Goal: Information Seeking & Learning: Learn about a topic

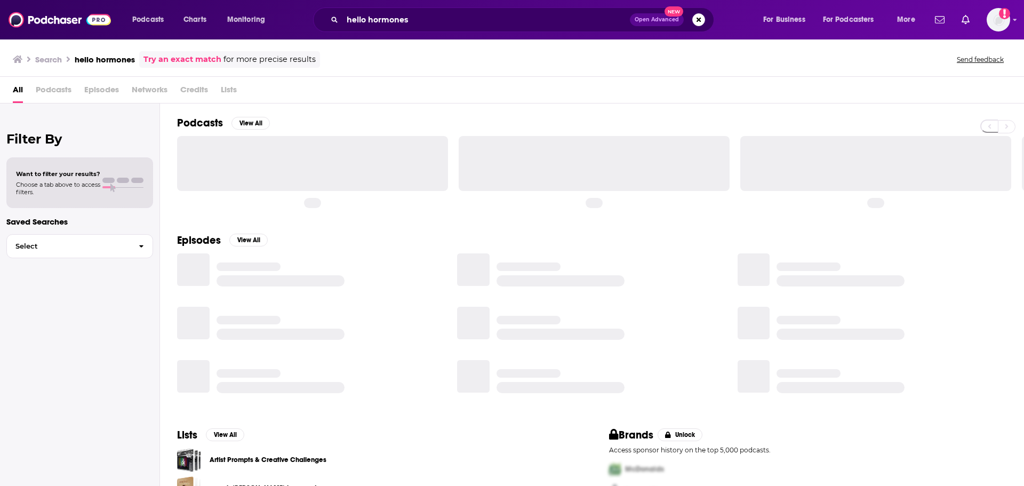
click at [396, 170] on div at bounding box center [312, 163] width 271 height 54
drag, startPoint x: 343, startPoint y: 182, endPoint x: 345, endPoint y: 174, distance: 7.6
click at [342, 175] on div at bounding box center [312, 163] width 271 height 54
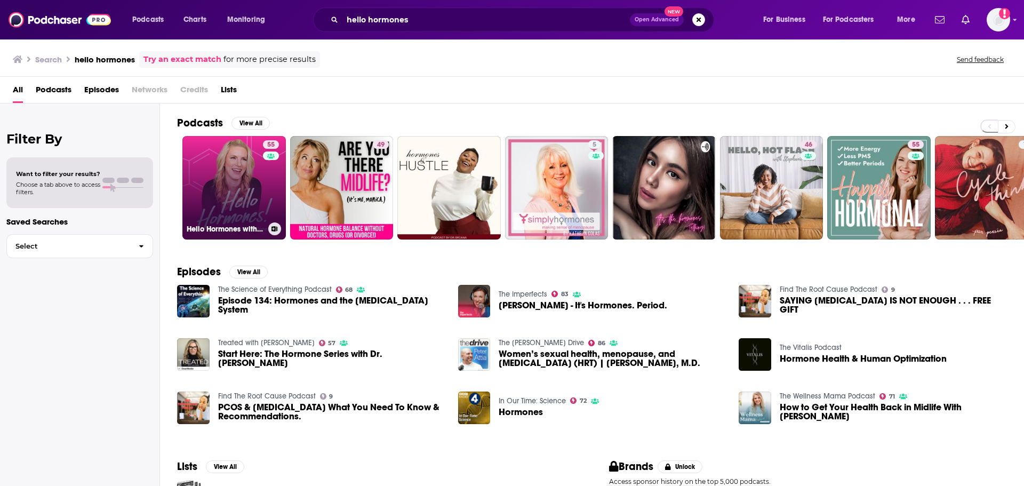
click at [234, 201] on link "55 Hello Hormones with Dr. [PERSON_NAME]" at bounding box center [233, 187] width 103 height 103
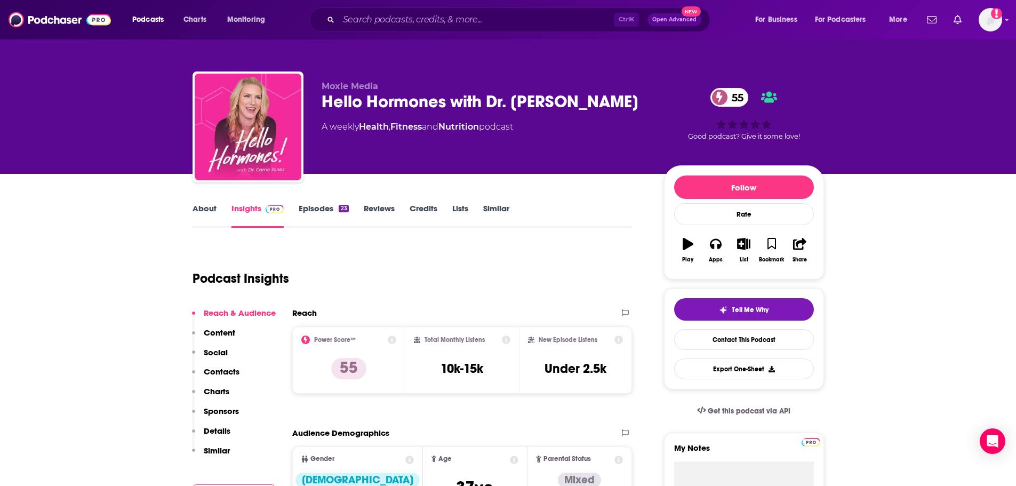
click at [203, 206] on link "About" at bounding box center [205, 215] width 24 height 25
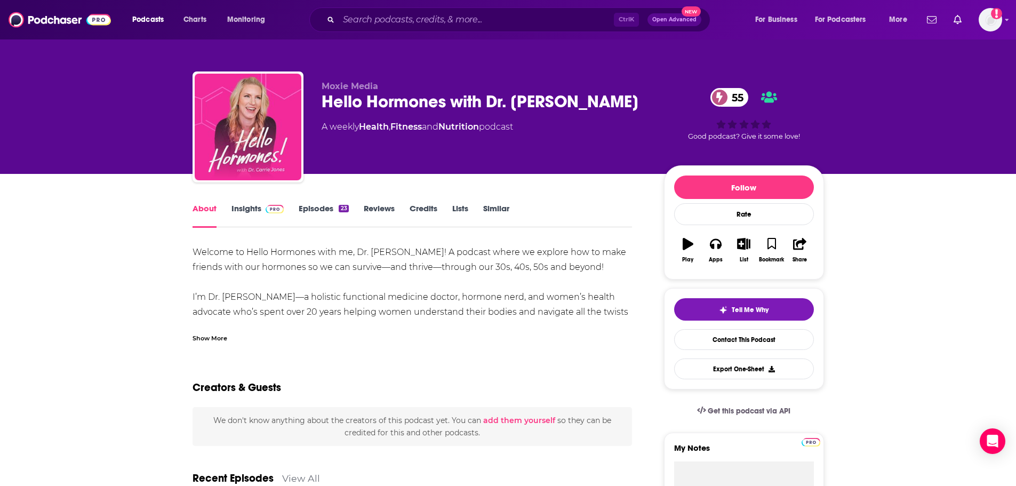
click at [210, 338] on div "Show More" at bounding box center [210, 337] width 35 height 10
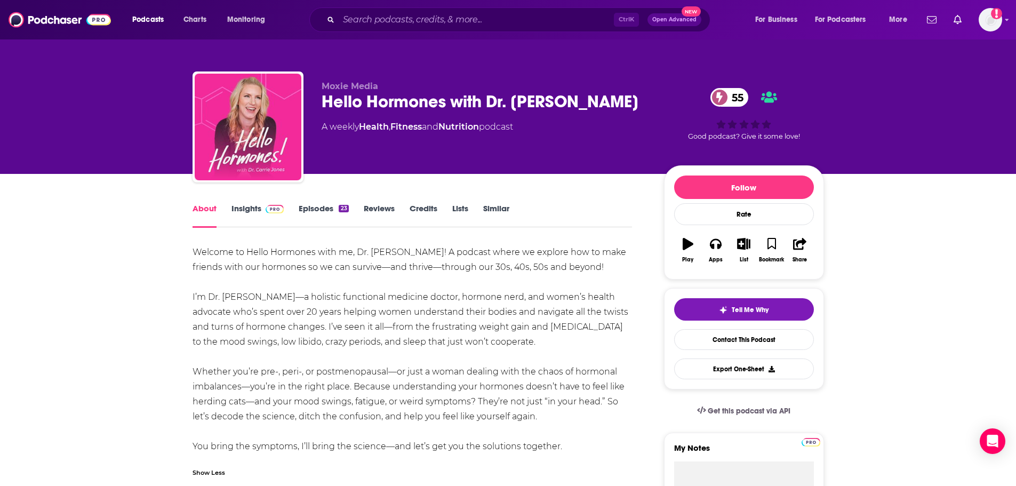
click at [277, 351] on div "Welcome to Hello Hormones with me, Dr. [PERSON_NAME]! A podcast where we explor…" at bounding box center [413, 349] width 440 height 209
drag, startPoint x: 580, startPoint y: 453, endPoint x: 153, endPoint y: 253, distance: 472.3
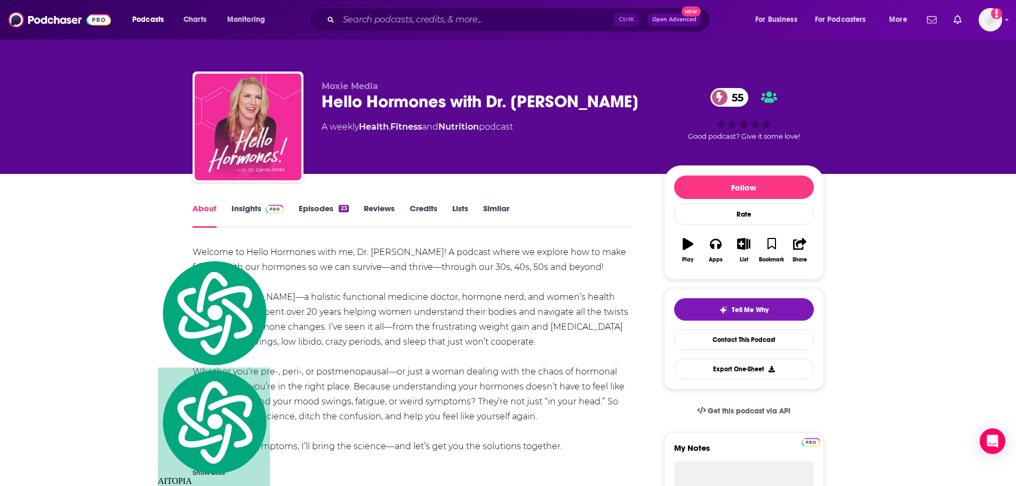
copy div "Loremip do Sitam Consecte adip el, Se. Doeius Tempo! I utlabor etdol ma aliquae…"
